Goal: Transaction & Acquisition: Purchase product/service

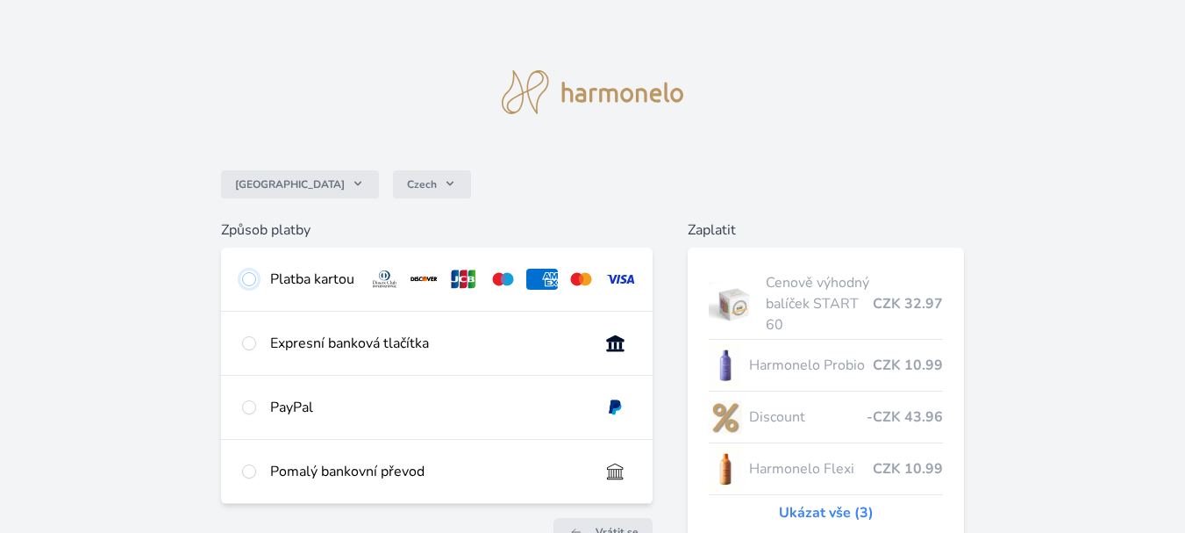
click at [248, 277] on input "radio" at bounding box center [249, 279] width 14 height 14
radio input "true"
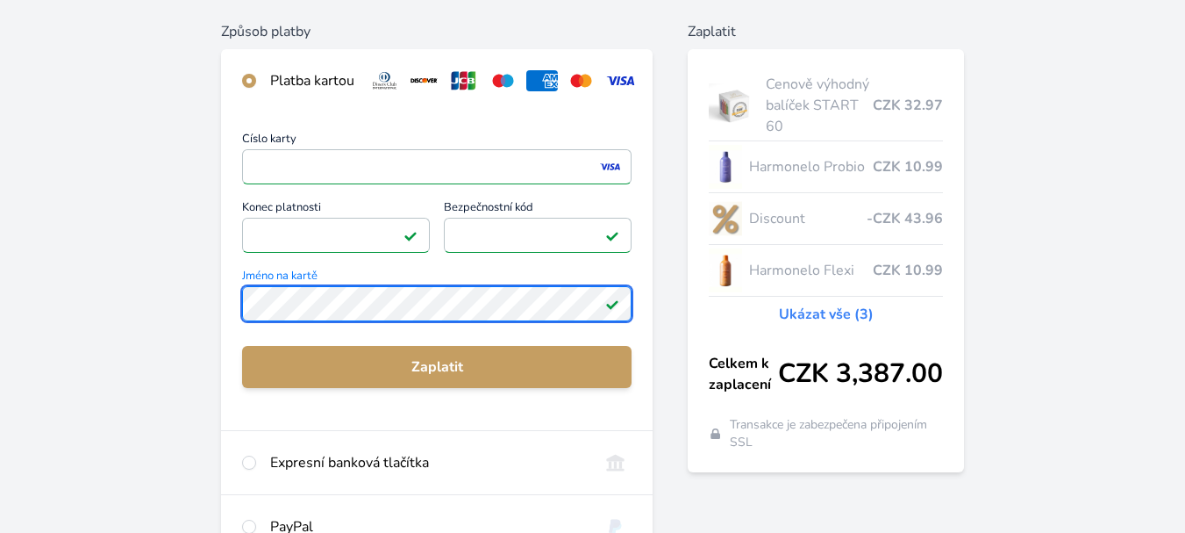
scroll to position [224, 0]
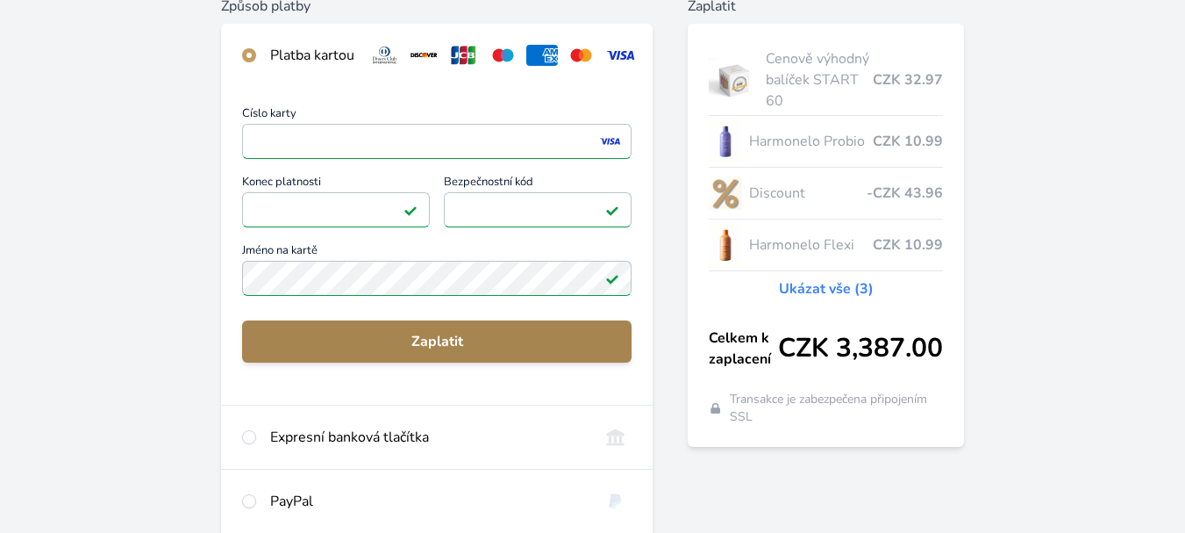
click at [423, 352] on span "Zaplatit" at bounding box center [437, 341] width 362 height 21
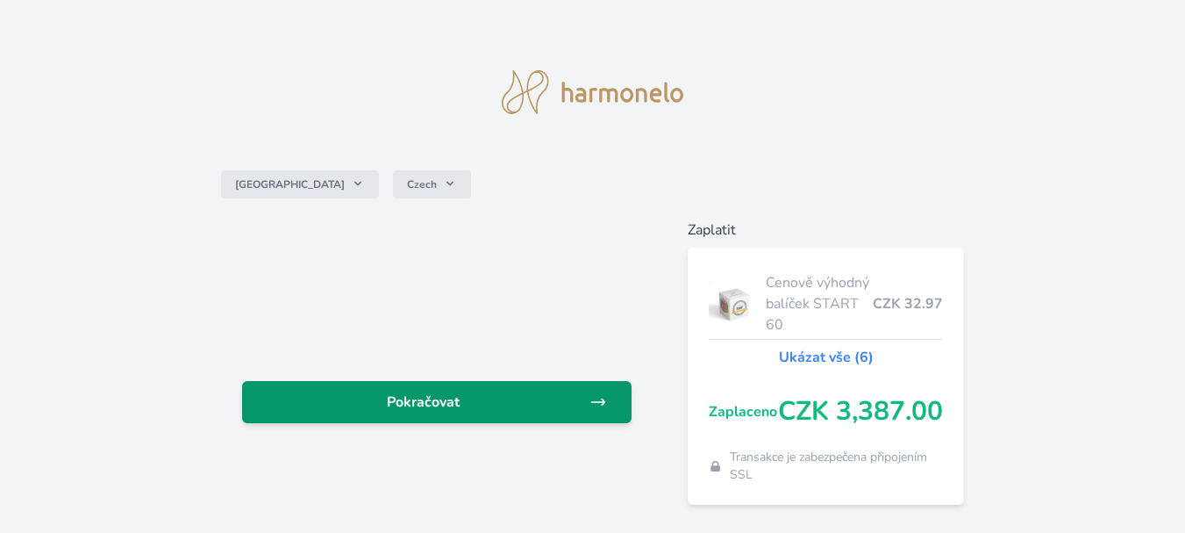
click at [417, 401] on span "Pokračovat" at bounding box center [422, 401] width 333 height 21
